Goal: Information Seeking & Learning: Learn about a topic

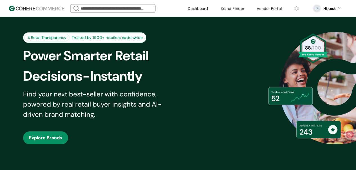
scroll to position [50, 0]
click at [95, 8] on input "search" at bounding box center [113, 9] width 67 height 8
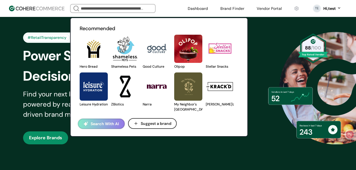
click at [80, 69] on link at bounding box center [80, 69] width 0 height 0
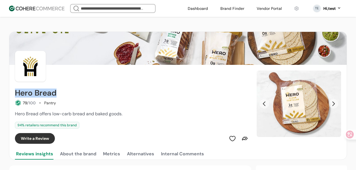
drag, startPoint x: 60, startPoint y: 95, endPoint x: 31, endPoint y: 81, distance: 31.6
click at [16, 92] on div "Hero Bread" at bounding box center [132, 92] width 235 height 9
copy h2 "Hero Bread"
click at [49, 102] on div "Pantry" at bounding box center [50, 103] width 12 height 6
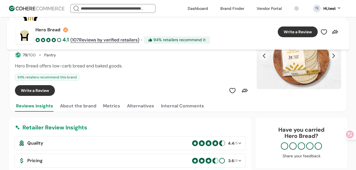
click at [84, 107] on button "About the brand" at bounding box center [78, 105] width 39 height 11
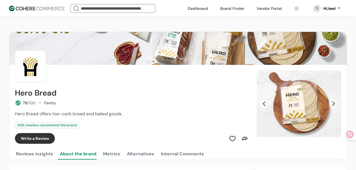
click at [105, 158] on button "Metrics" at bounding box center [111, 153] width 19 height 11
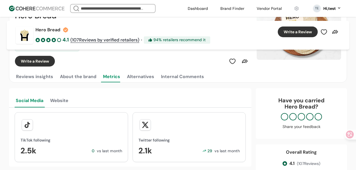
scroll to position [74, 0]
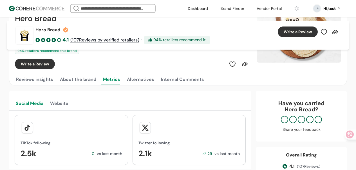
click at [59, 102] on button "Website" at bounding box center [59, 103] width 21 height 15
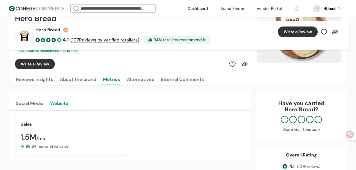
drag, startPoint x: 27, startPoint y: 123, endPoint x: 30, endPoint y: 133, distance: 9.8
click at [27, 123] on div "Sales" at bounding box center [72, 124] width 103 height 7
click at [34, 149] on div "98.64" at bounding box center [30, 146] width 18 height 6
drag, startPoint x: 68, startPoint y: 148, endPoint x: 79, endPoint y: 145, distance: 12.1
click at [68, 148] on div "98.64 estimated sales" at bounding box center [72, 146] width 103 height 6
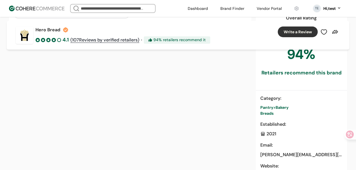
scroll to position [306, 0]
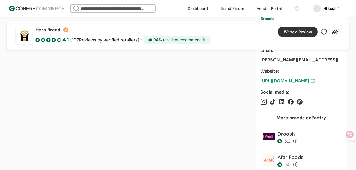
click at [296, 82] on link "[URL][DOMAIN_NAME]" at bounding box center [302, 80] width 82 height 7
